Goal: Information Seeking & Learning: Check status

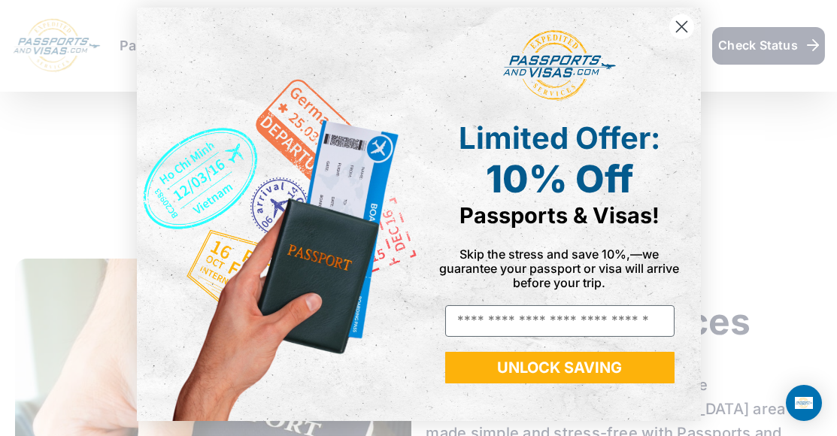
scroll to position [801, 0]
click at [676, 23] on icon "Close dialog" at bounding box center [681, 27] width 11 height 11
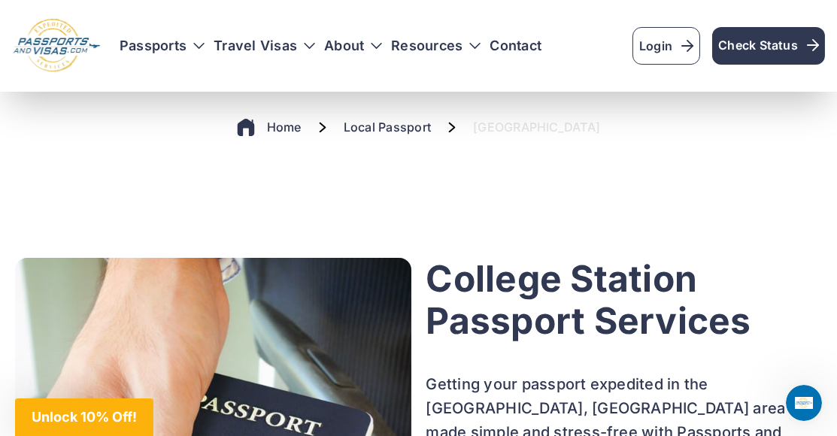
scroll to position [0, 0]
click at [724, 40] on span "Check Status" at bounding box center [768, 45] width 101 height 18
click at [658, 44] on link "Login" at bounding box center [666, 46] width 68 height 38
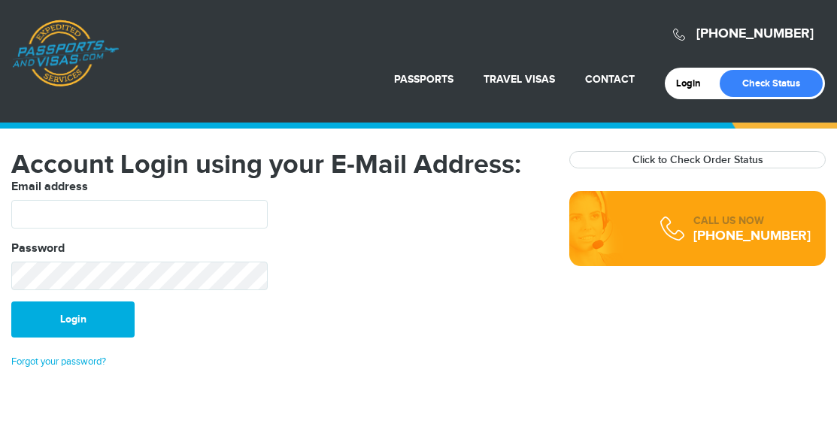
click at [51, 211] on input "text" at bounding box center [139, 214] width 256 height 29
click at [15, 208] on input "text" at bounding box center [139, 214] width 256 height 29
click at [255, 219] on input "text" at bounding box center [139, 214] width 256 height 29
click at [254, 216] on input "text" at bounding box center [139, 214] width 256 height 29
